Goal: Obtain resource: Obtain resource

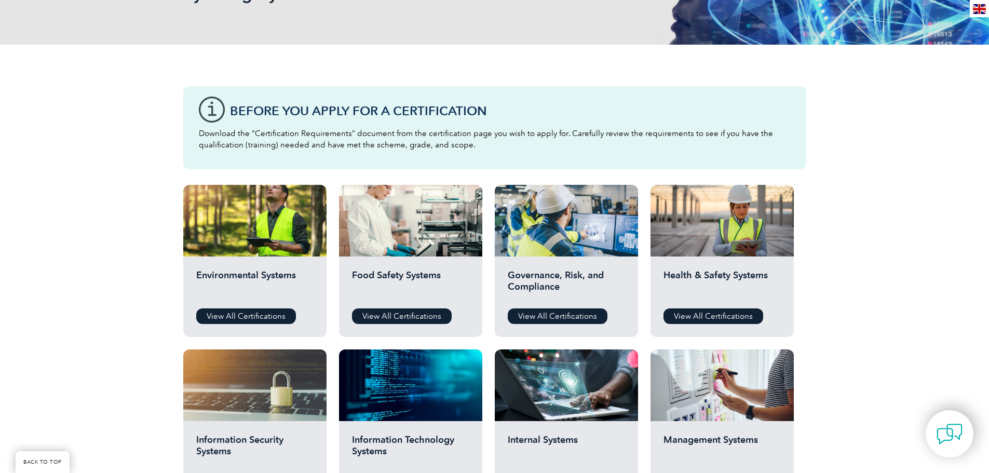
scroll to position [208, 0]
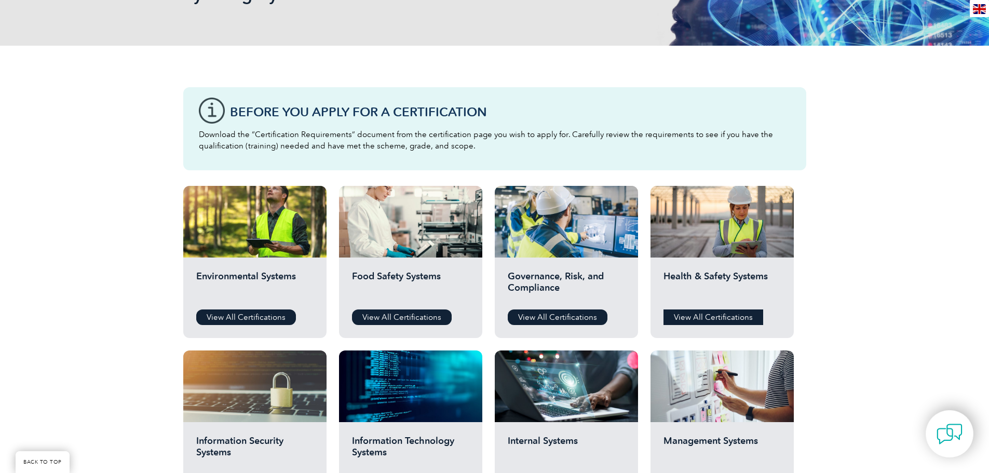
click at [729, 315] on link "View All Certifications" at bounding box center [714, 318] width 100 height 16
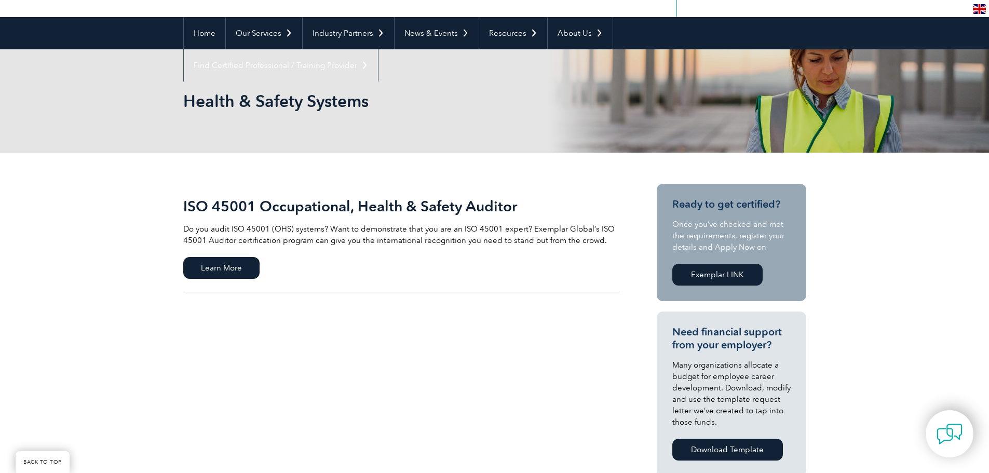
scroll to position [104, 0]
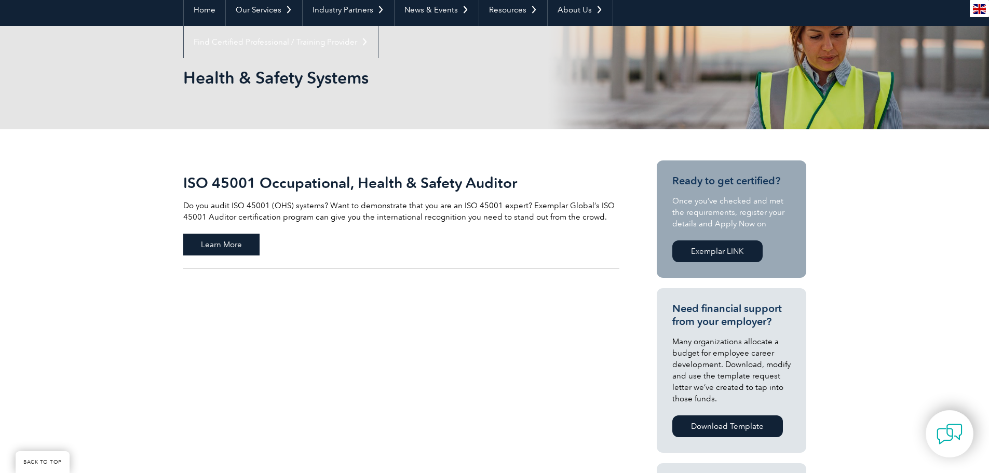
click at [227, 249] on span "Learn More" at bounding box center [221, 245] width 76 height 22
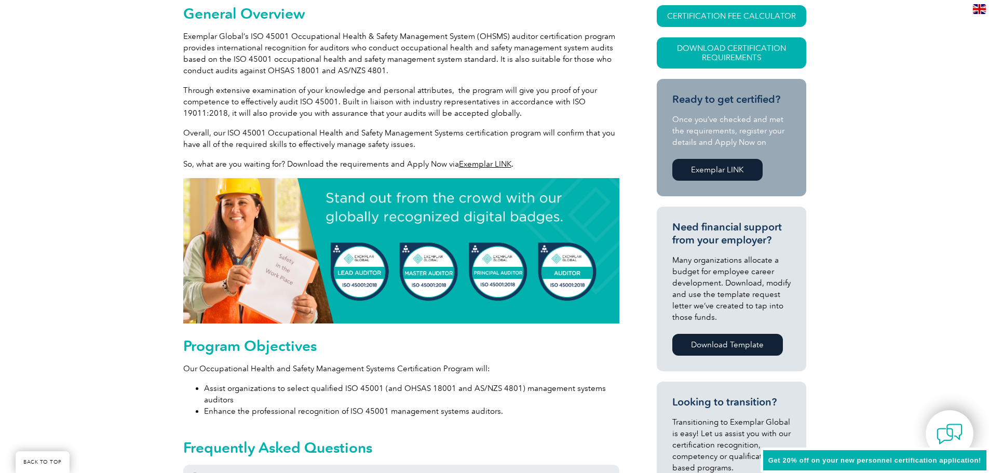
scroll to position [260, 0]
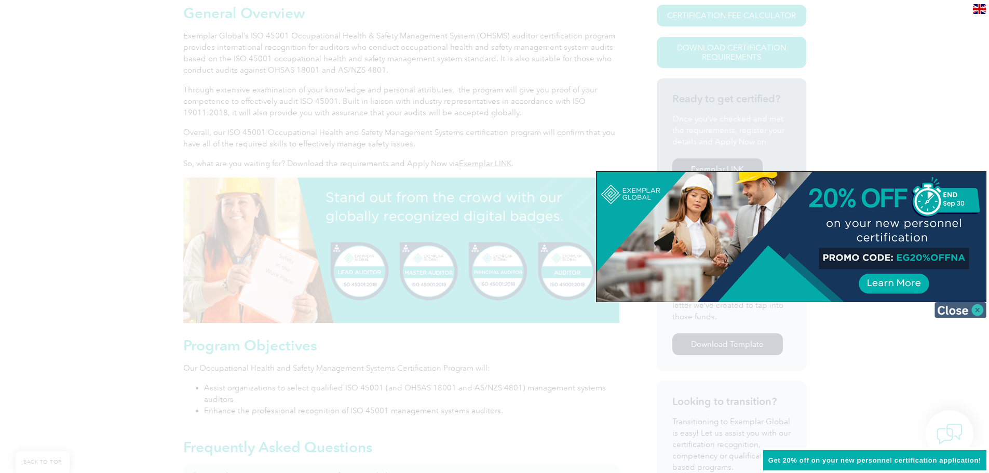
click at [946, 313] on img at bounding box center [961, 310] width 52 height 16
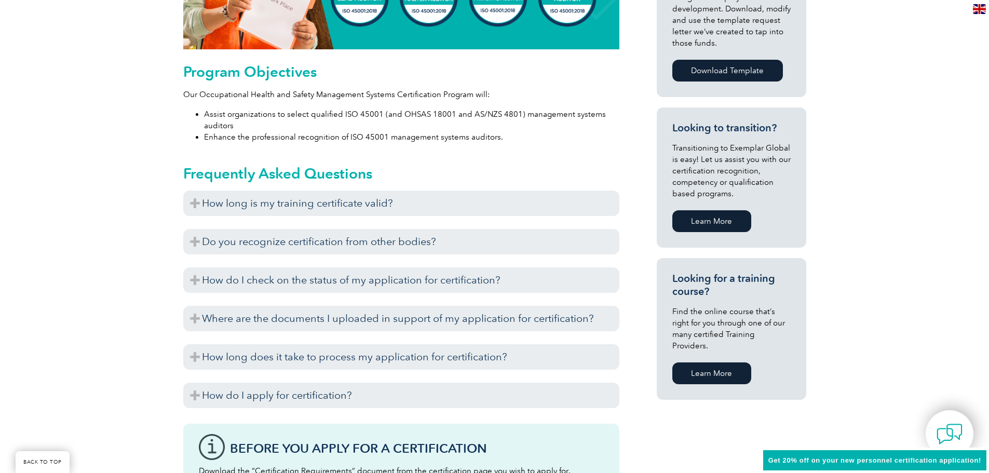
scroll to position [571, 0]
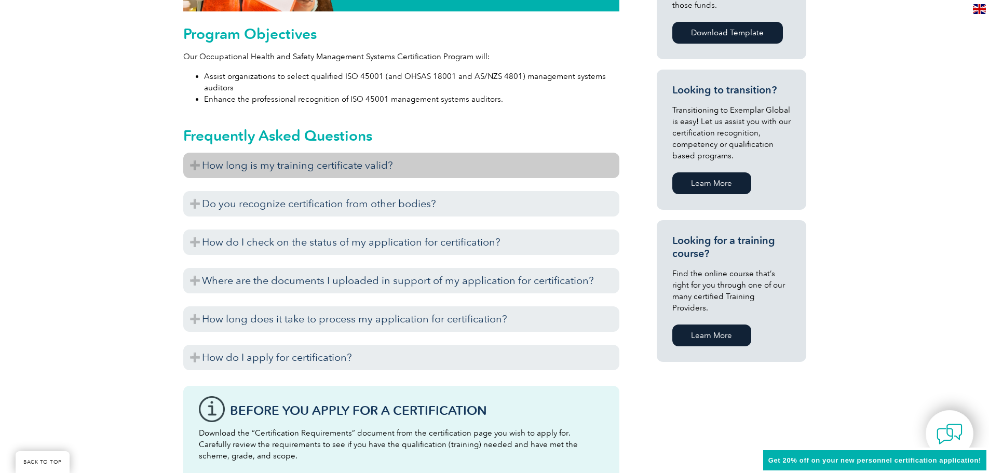
click at [229, 166] on h3 "How long is my training certificate valid?" at bounding box center [401, 165] width 436 height 25
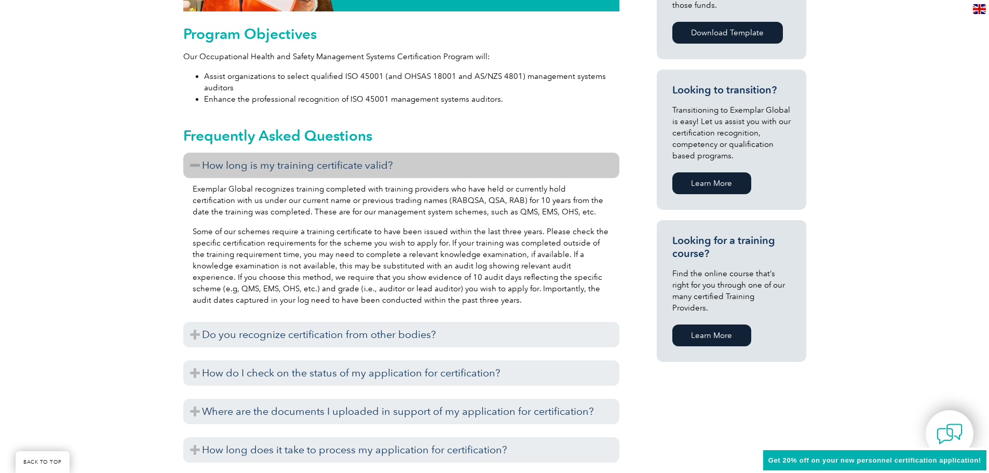
click at [229, 166] on h3 "How long is my training certificate valid?" at bounding box center [401, 165] width 436 height 25
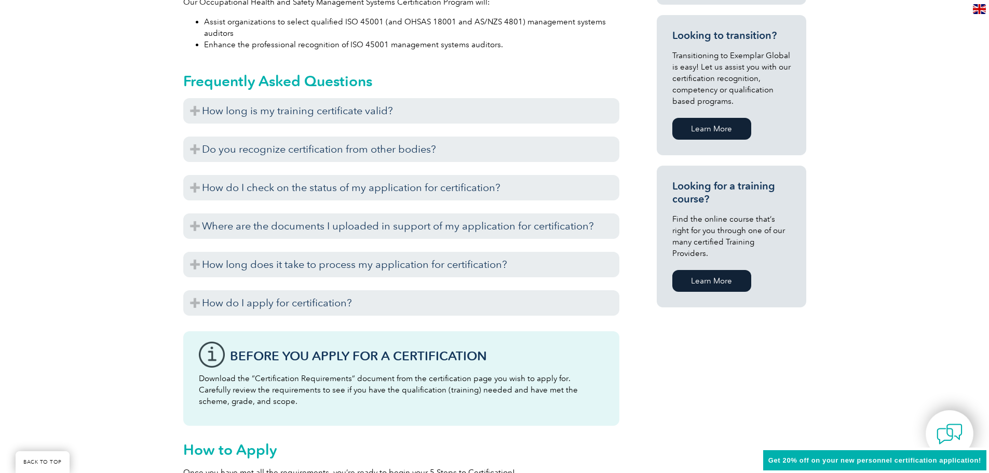
scroll to position [623, 0]
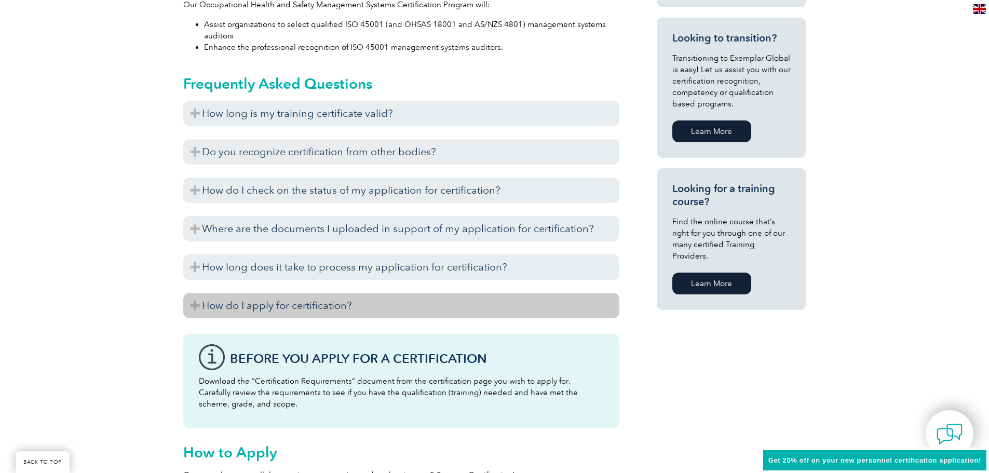
click at [307, 307] on h3 "How do I apply for certification?" at bounding box center [401, 305] width 436 height 25
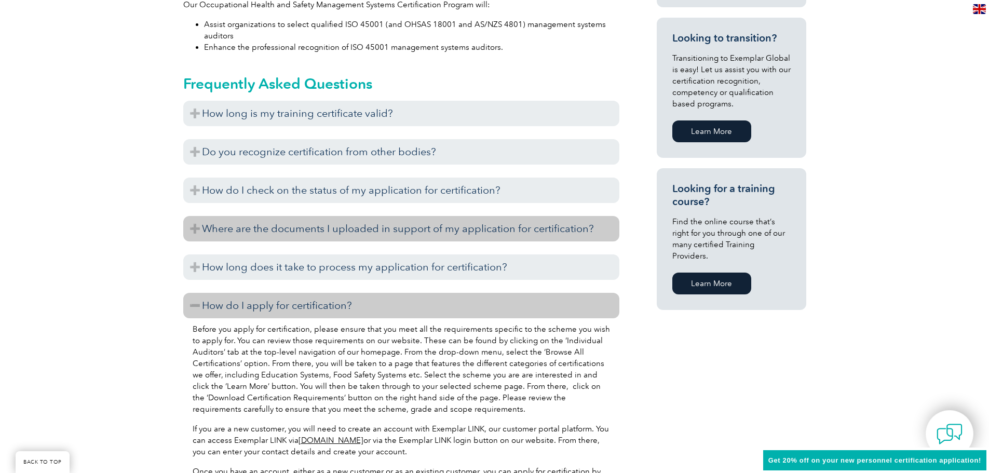
click at [295, 234] on h3 "Where are the documents I uploaded in support of my application for certificati…" at bounding box center [401, 228] width 436 height 25
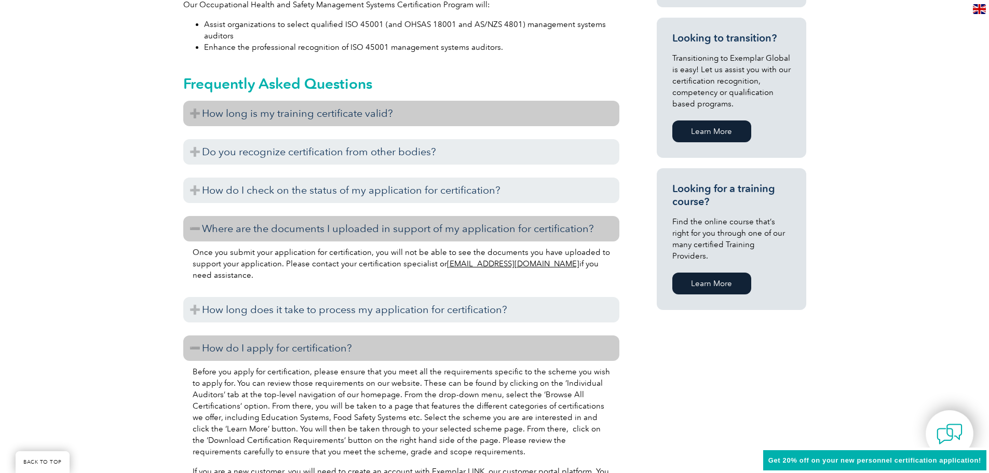
click at [309, 113] on h3 "How long is my training certificate valid?" at bounding box center [401, 113] width 436 height 25
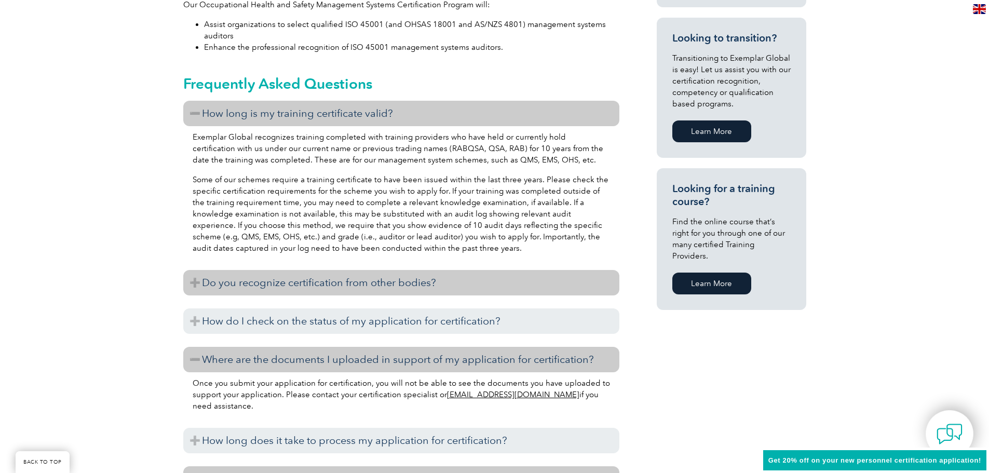
click at [316, 279] on h3 "Do you recognize certification from other bodies?" at bounding box center [401, 282] width 436 height 25
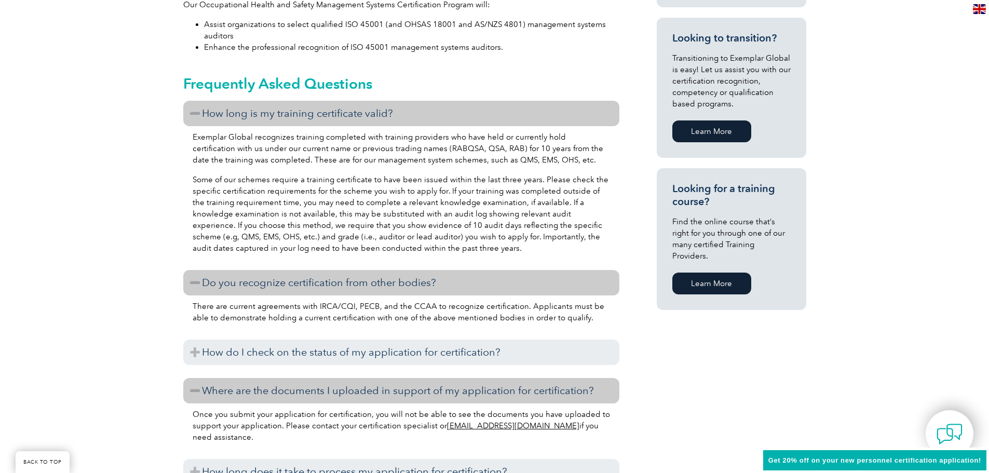
scroll to position [675, 0]
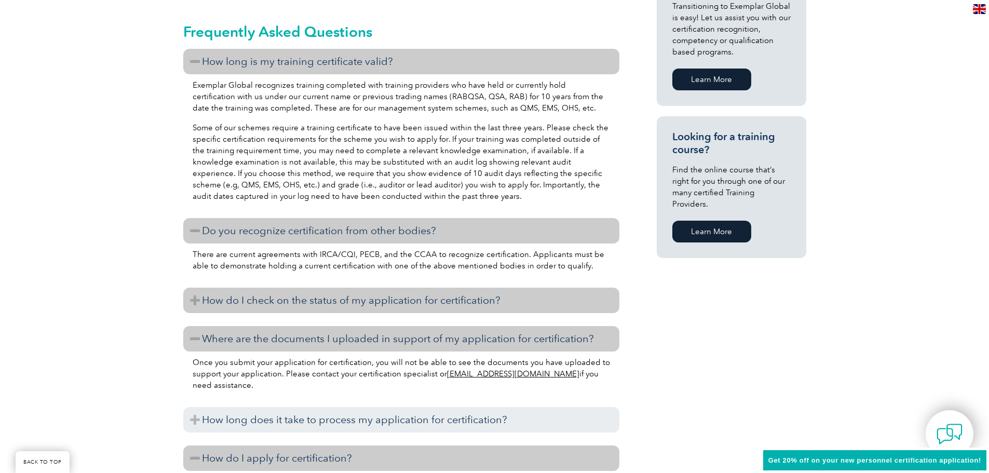
click at [303, 304] on h3 "How do I check on the status of my application for certification?" at bounding box center [401, 300] width 436 height 25
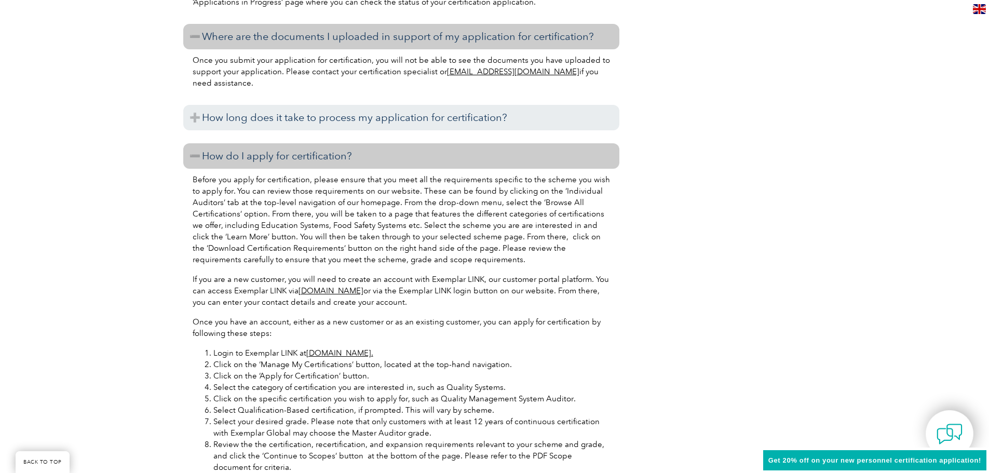
scroll to position [1039, 0]
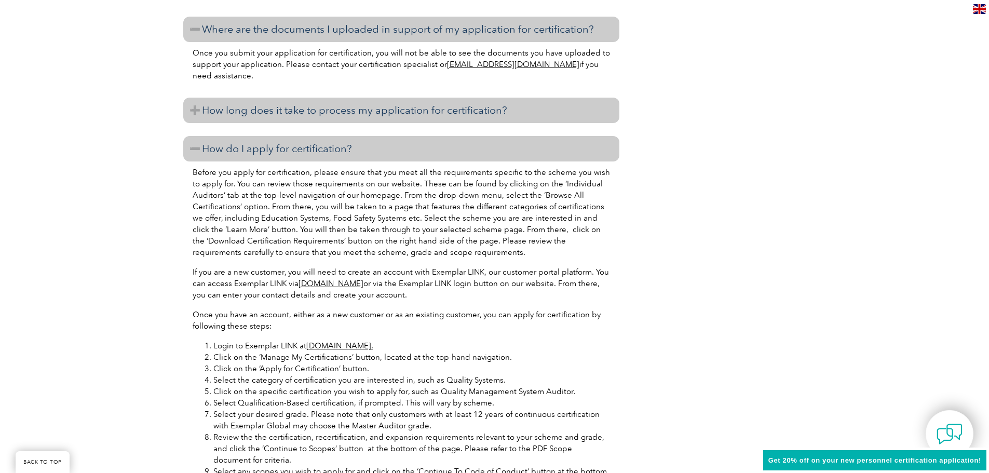
click at [309, 121] on h3 "How long does it take to process my application for certification?" at bounding box center [401, 110] width 436 height 25
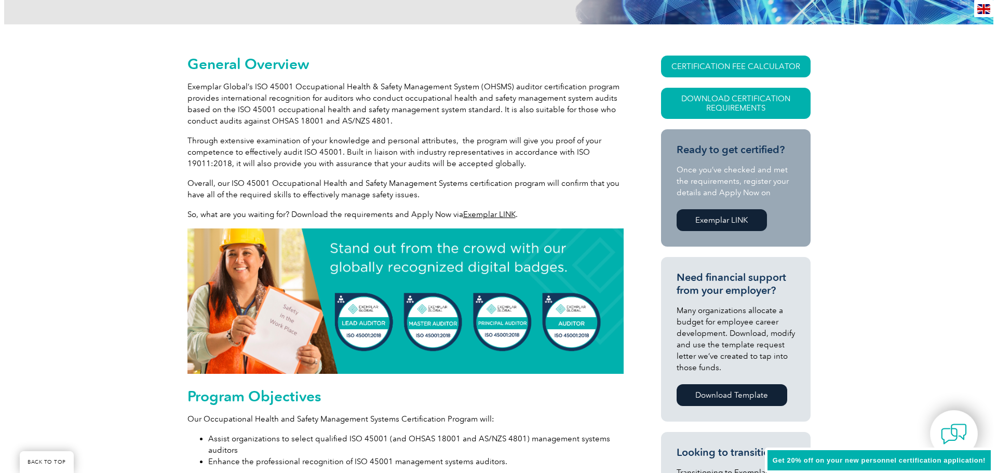
scroll to position [208, 0]
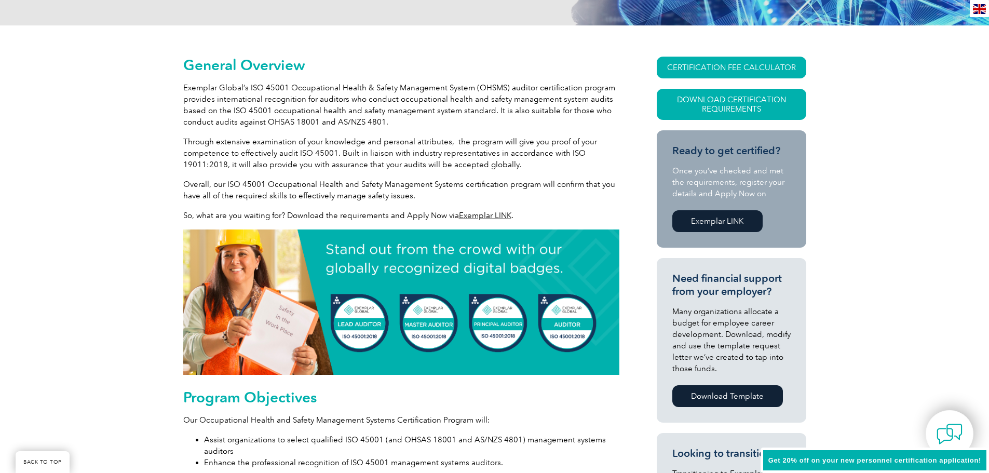
click at [494, 217] on link "Exemplar LINK" at bounding box center [485, 215] width 52 height 9
click at [766, 100] on link "Download Certification Requirements" at bounding box center [732, 104] width 150 height 31
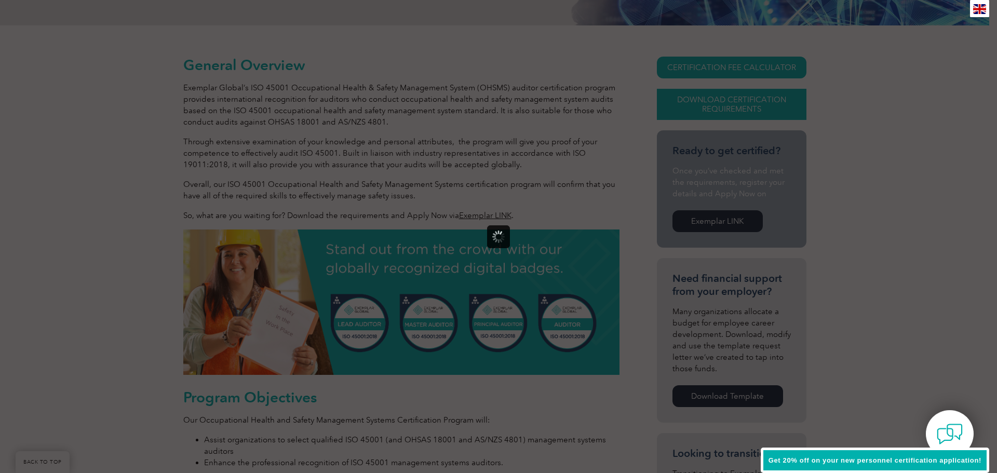
scroll to position [0, 0]
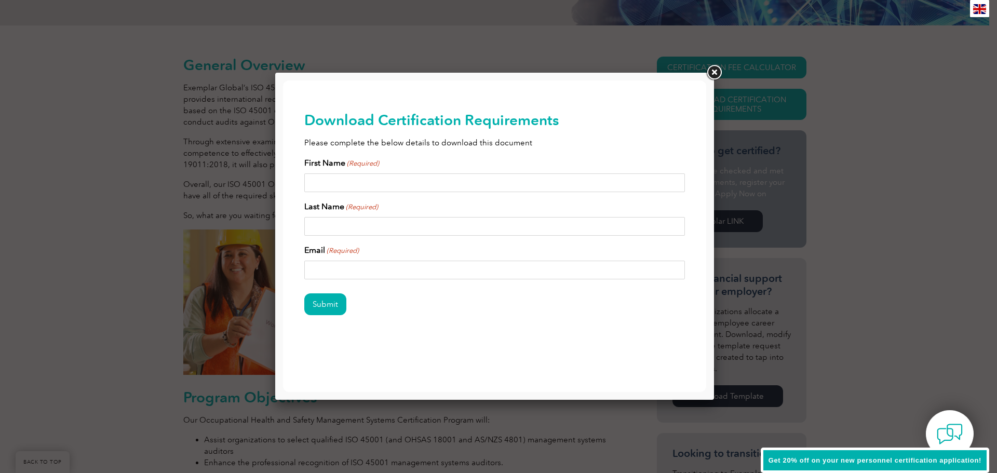
click at [548, 178] on input "First Name (Required)" at bounding box center [494, 182] width 381 height 19
type input "Kayla"
type input "Clark"
type input "service@aqm.au"
click at [333, 301] on input "Submit" at bounding box center [325, 304] width 42 height 22
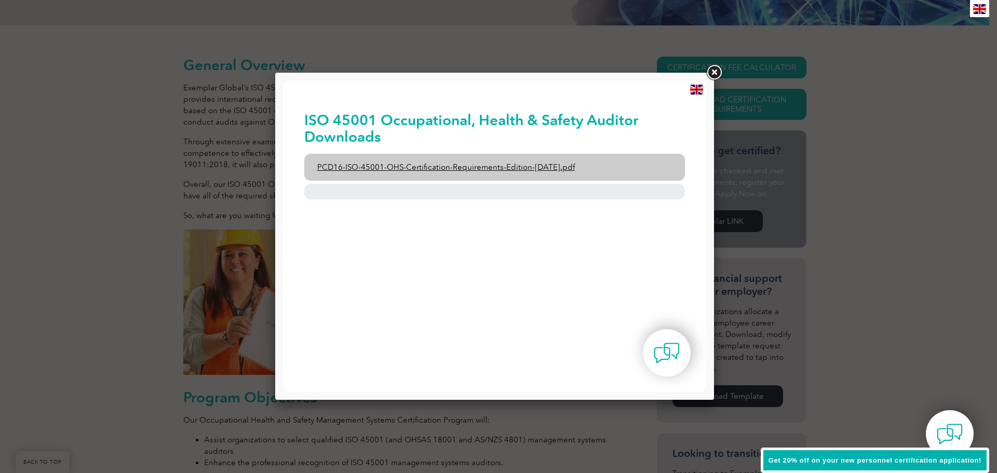
click at [553, 170] on link "PCD16-ISO-45001-OHS-Certification-Requirements-Edition-2-April-2022.pdf" at bounding box center [494, 167] width 381 height 27
